Goal: Find contact information: Find contact information

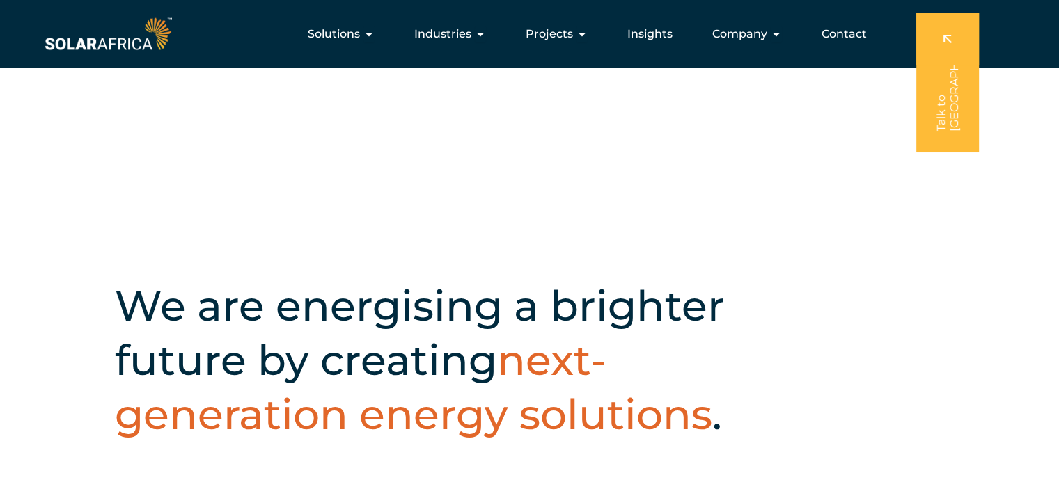
scroll to position [242, 0]
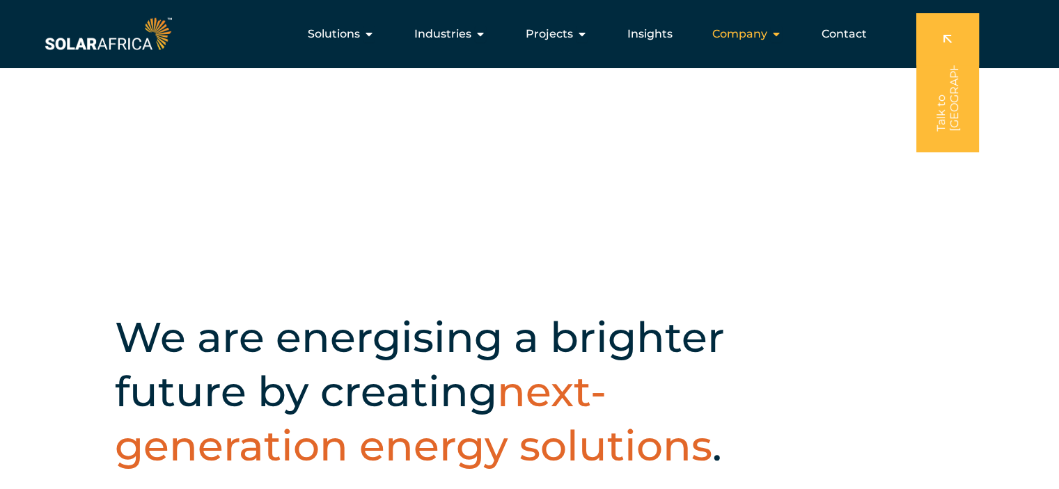
click at [757, 29] on span "Company" at bounding box center [739, 34] width 55 height 17
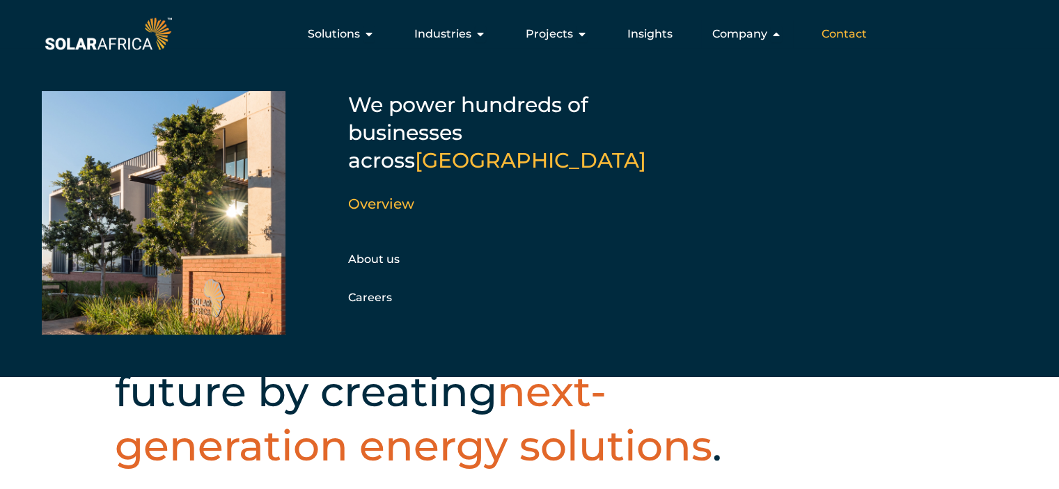
click at [845, 32] on span "Contact" at bounding box center [844, 34] width 45 height 17
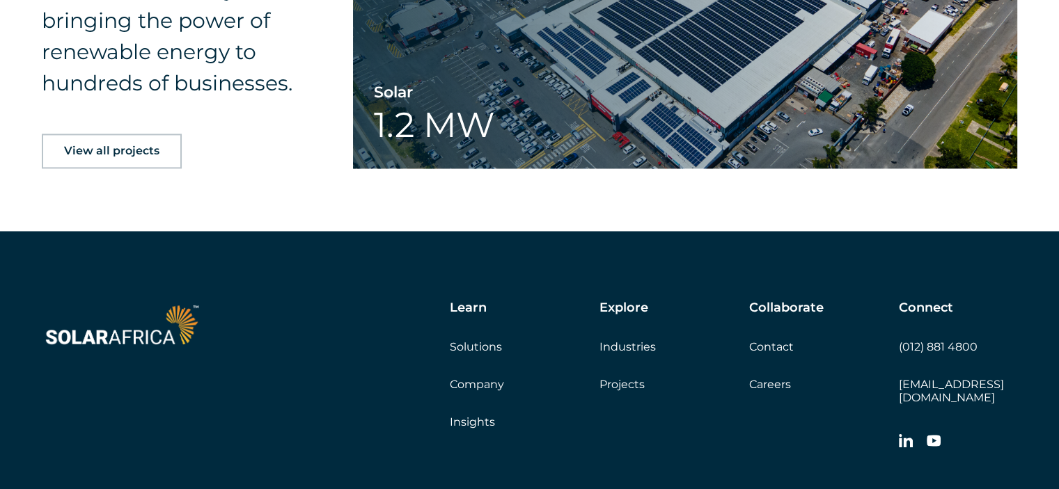
scroll to position [2300, 0]
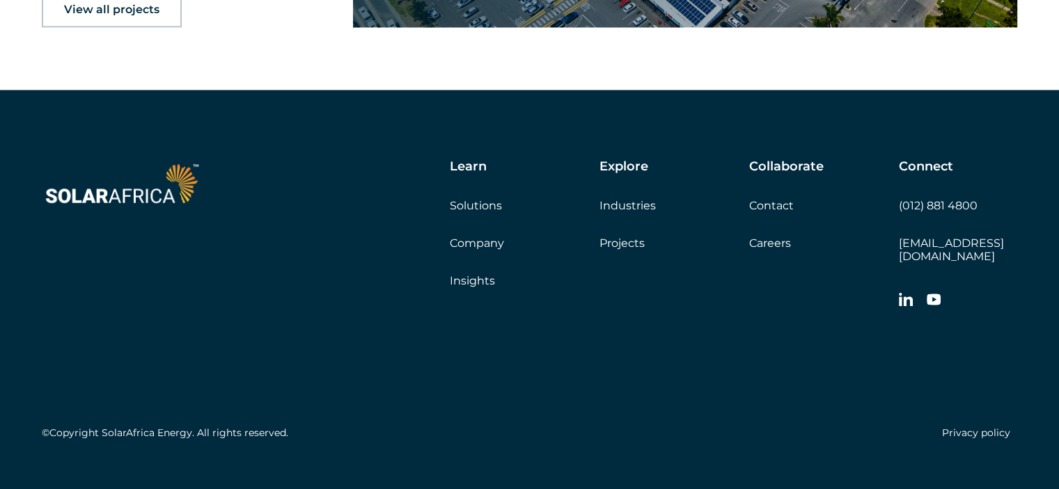
click at [767, 204] on link "Contact" at bounding box center [771, 205] width 45 height 13
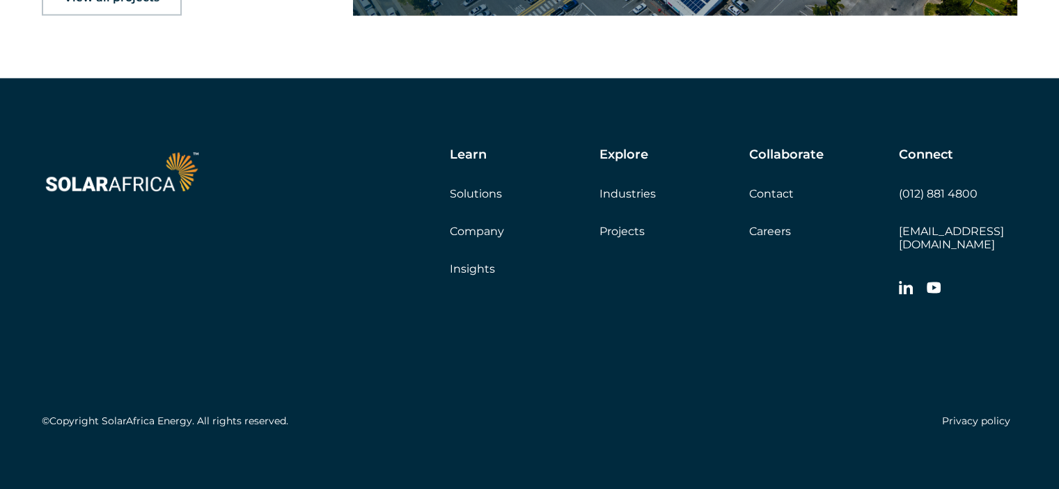
scroll to position [428, 0]
